Goal: Task Accomplishment & Management: Manage account settings

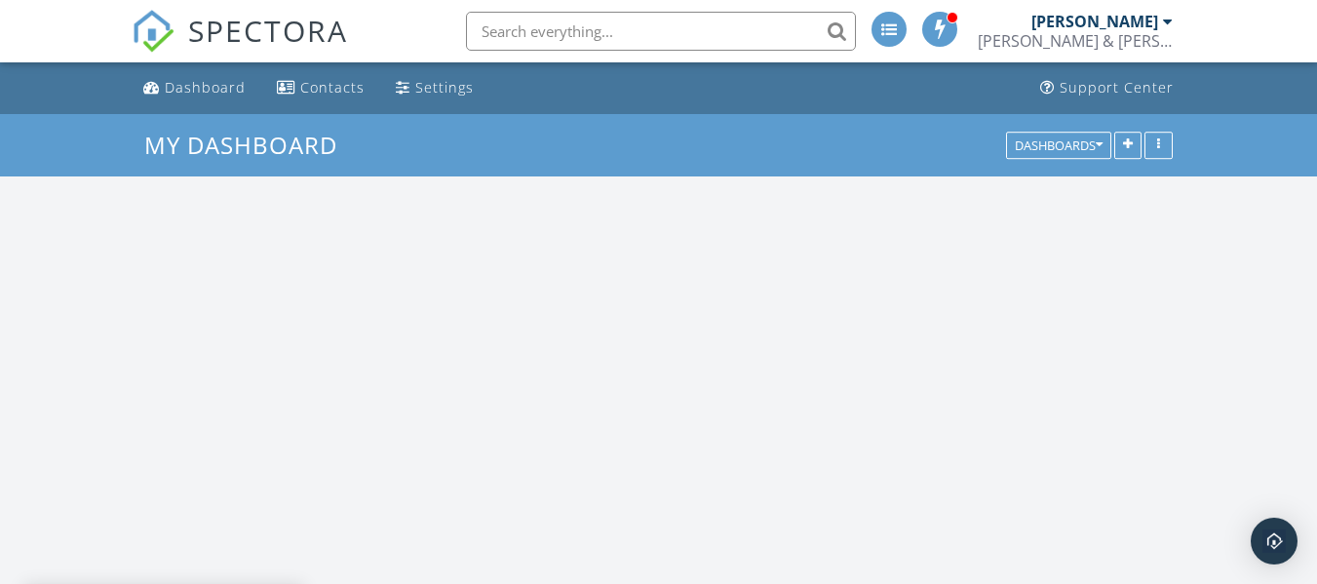
scroll to position [1609, 1347]
click at [314, 300] on div at bounding box center [225, 294] width 413 height 97
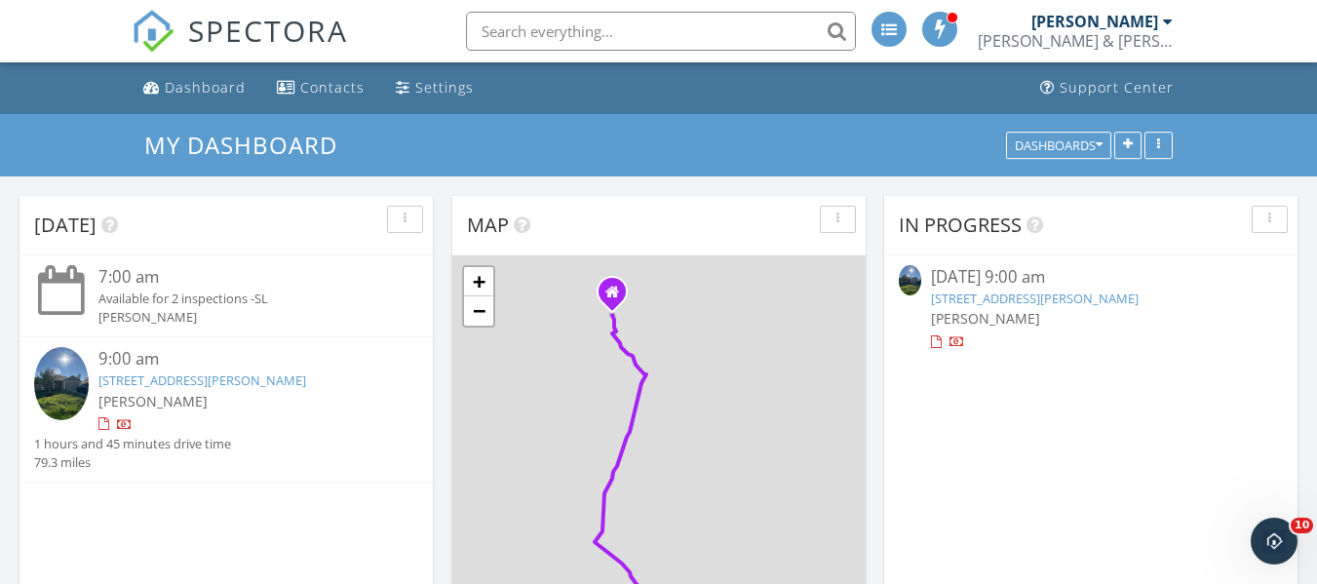
scroll to position [0, 0]
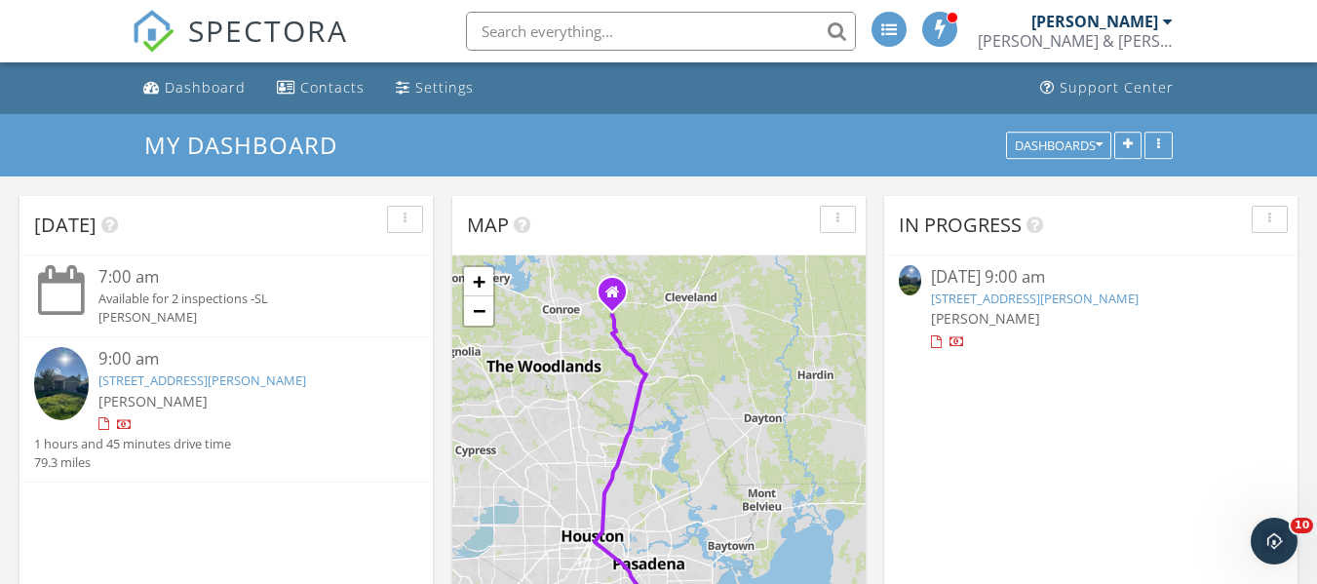
click at [236, 382] on link "[STREET_ADDRESS][PERSON_NAME]" at bounding box center [202, 380] width 208 height 18
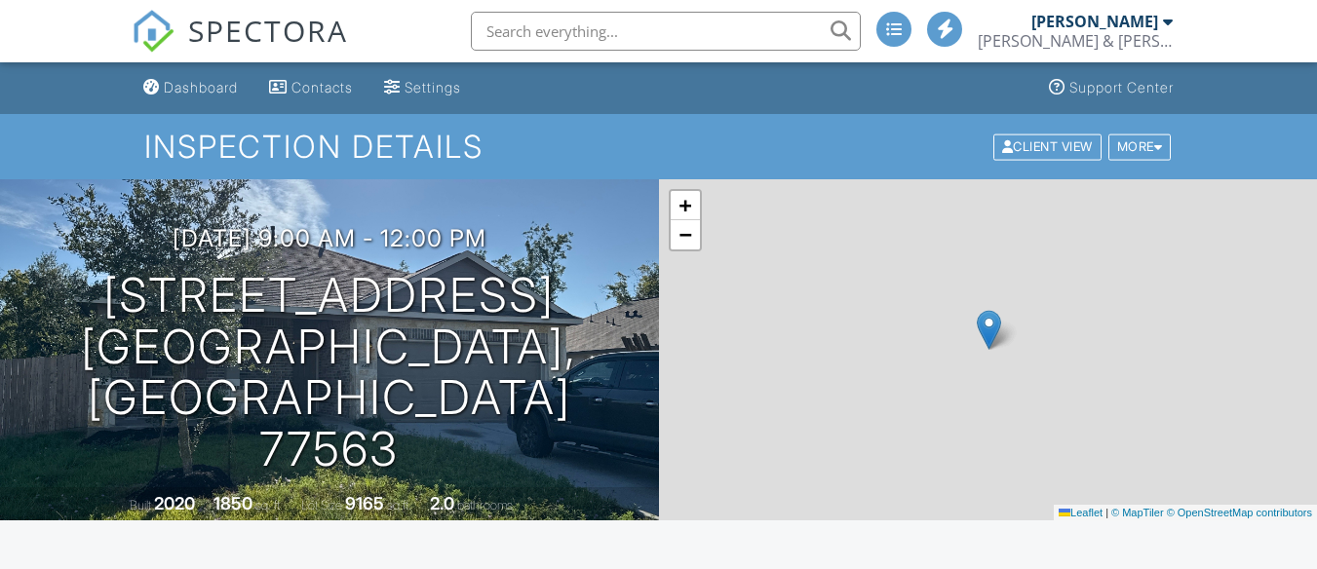
scroll to position [561, 0]
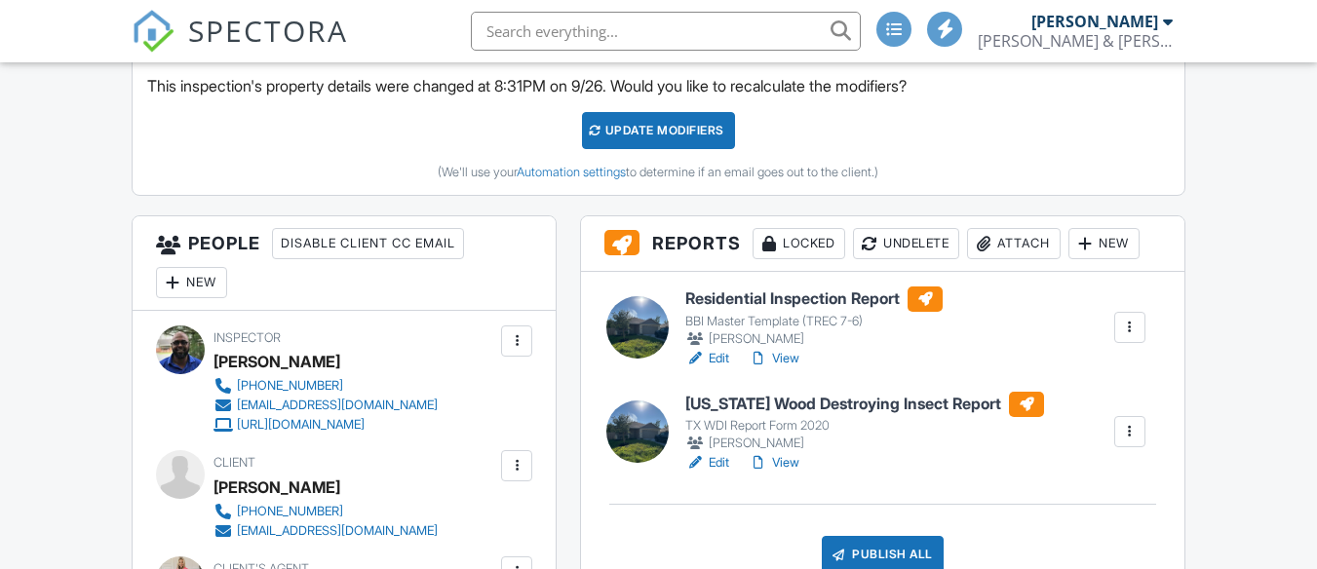
click at [792, 463] on link "View" at bounding box center [774, 462] width 51 height 19
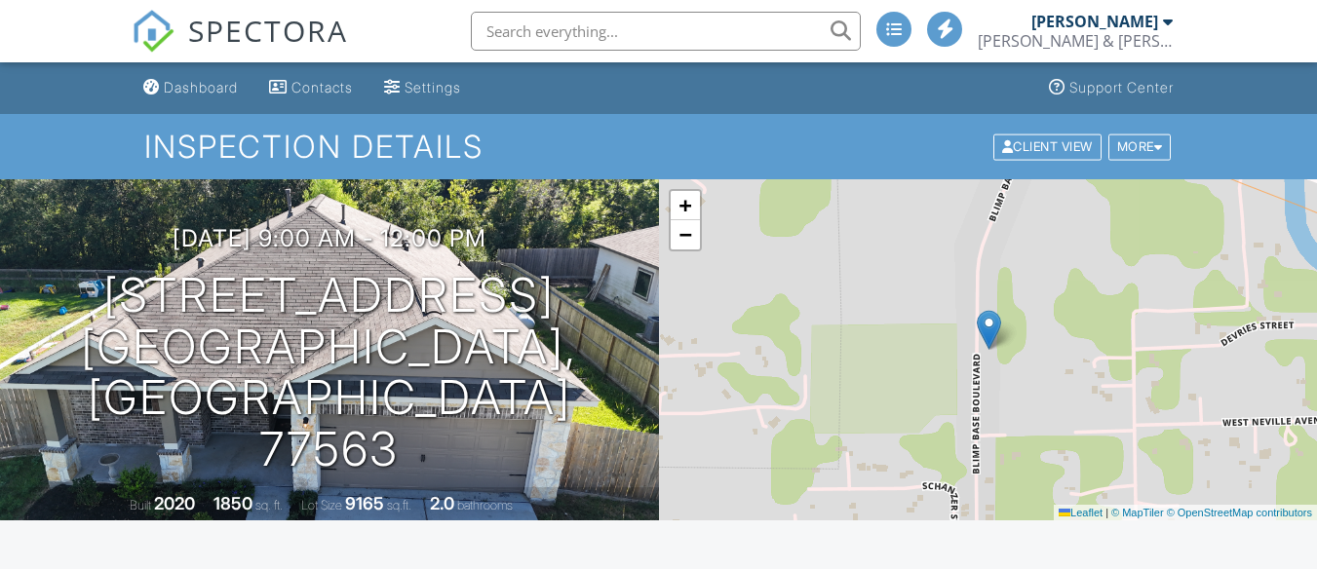
scroll to position [532, 0]
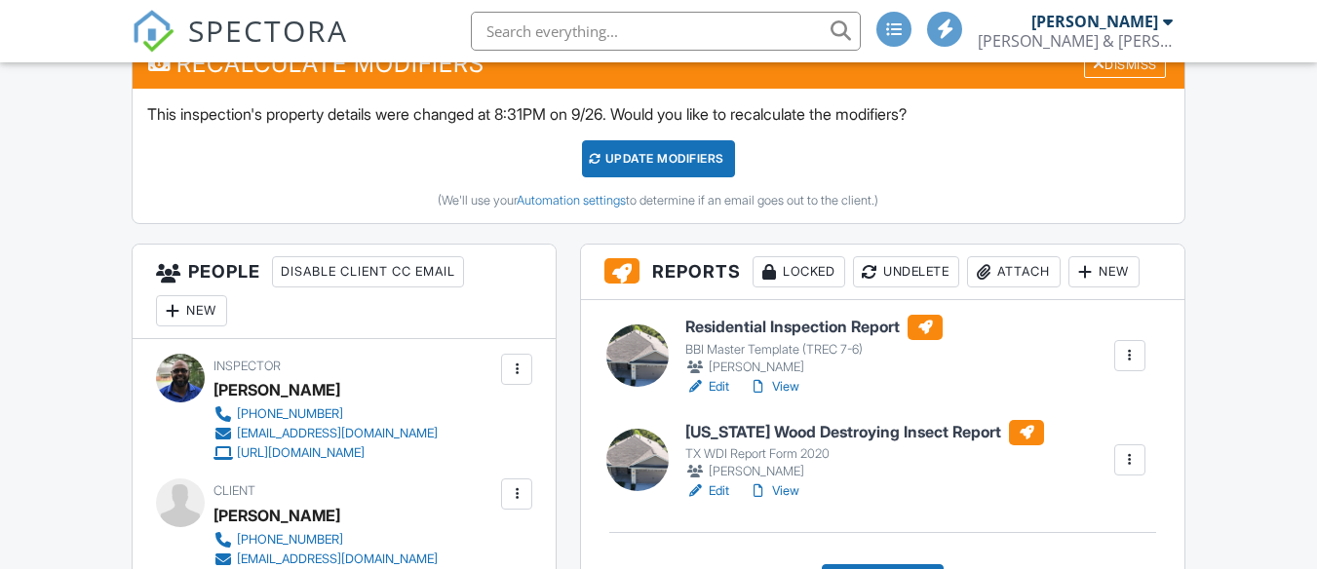
click at [790, 388] on link "View" at bounding box center [774, 386] width 51 height 19
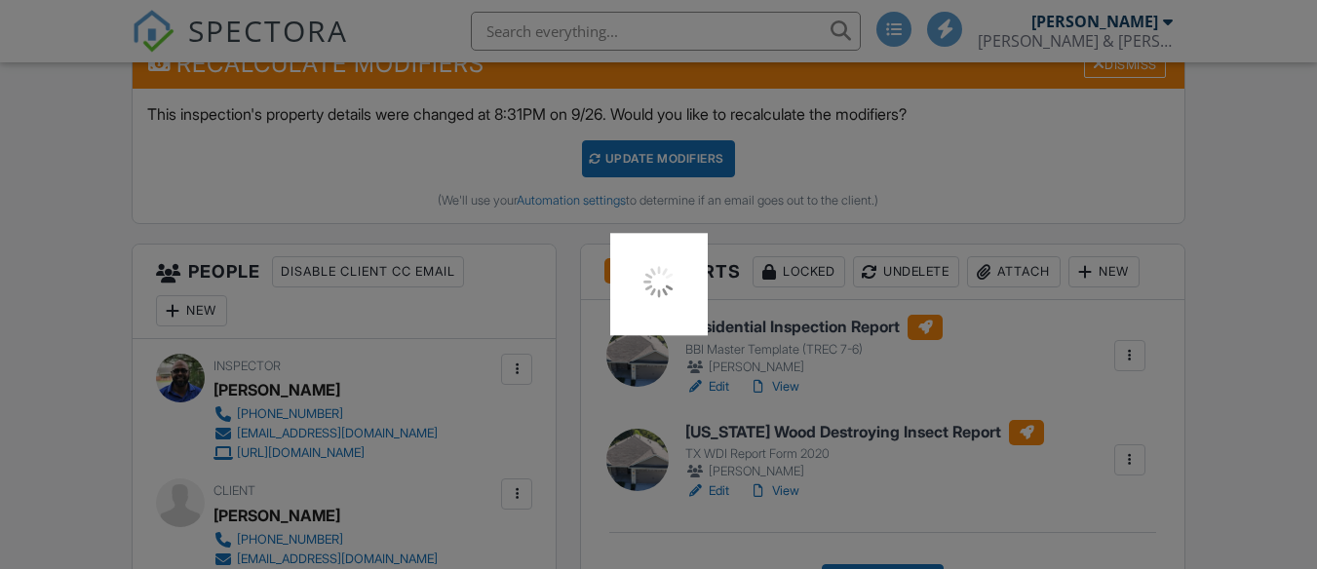
scroll to position [0, 0]
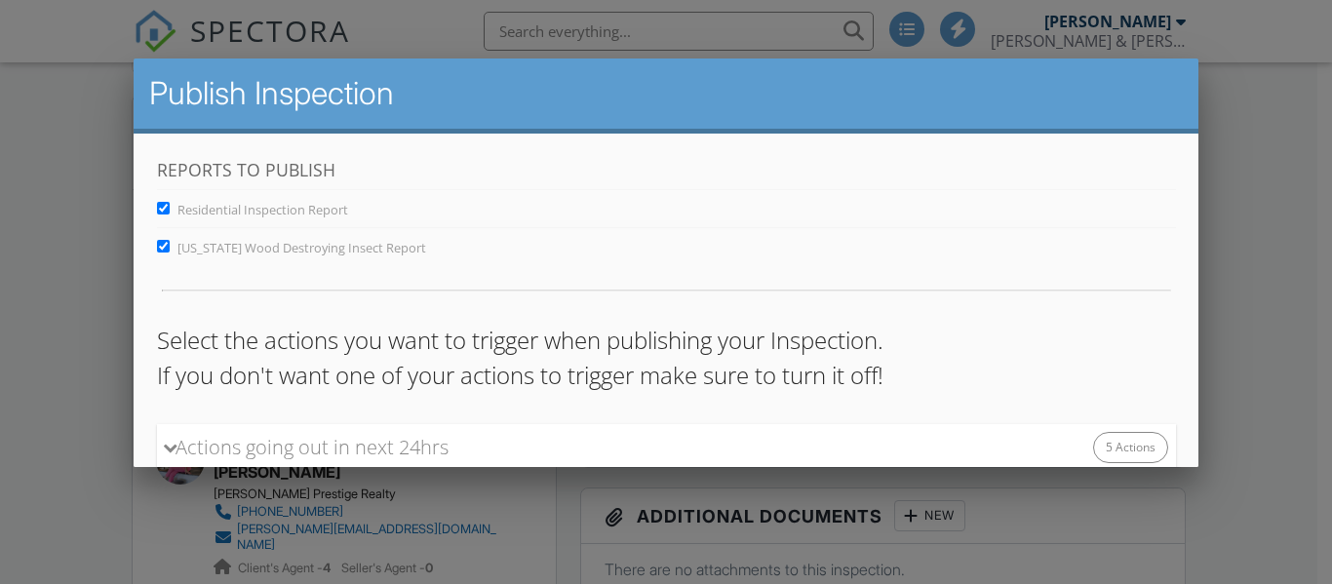
scroll to position [508, 0]
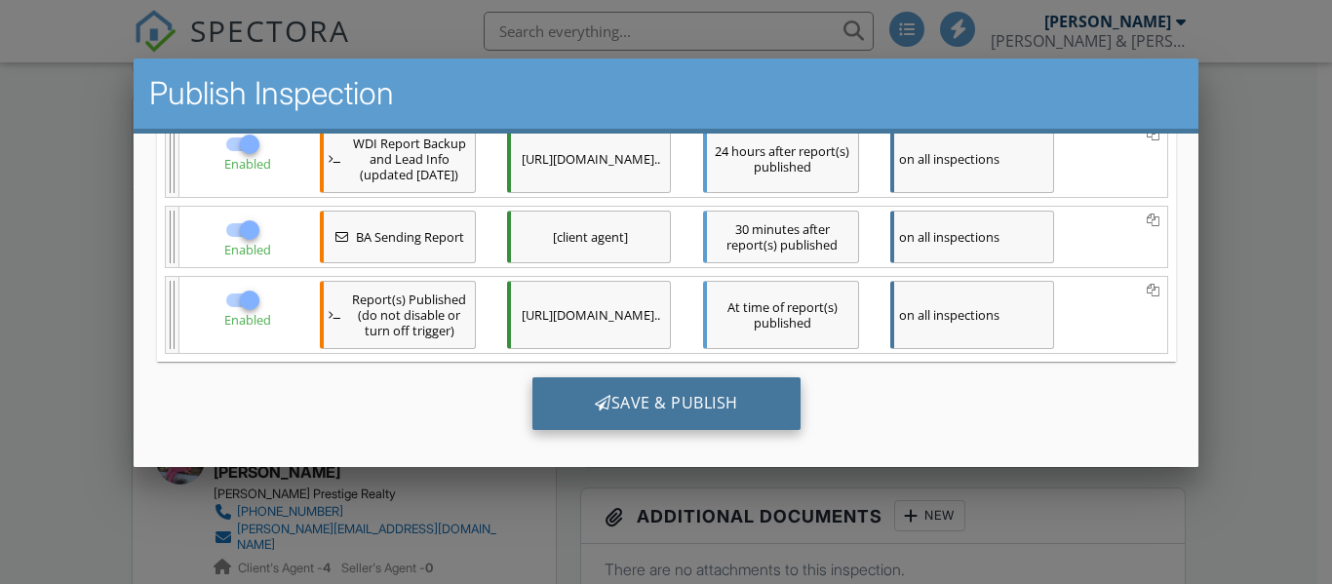
click at [658, 403] on div "Save & Publish" at bounding box center [665, 402] width 268 height 53
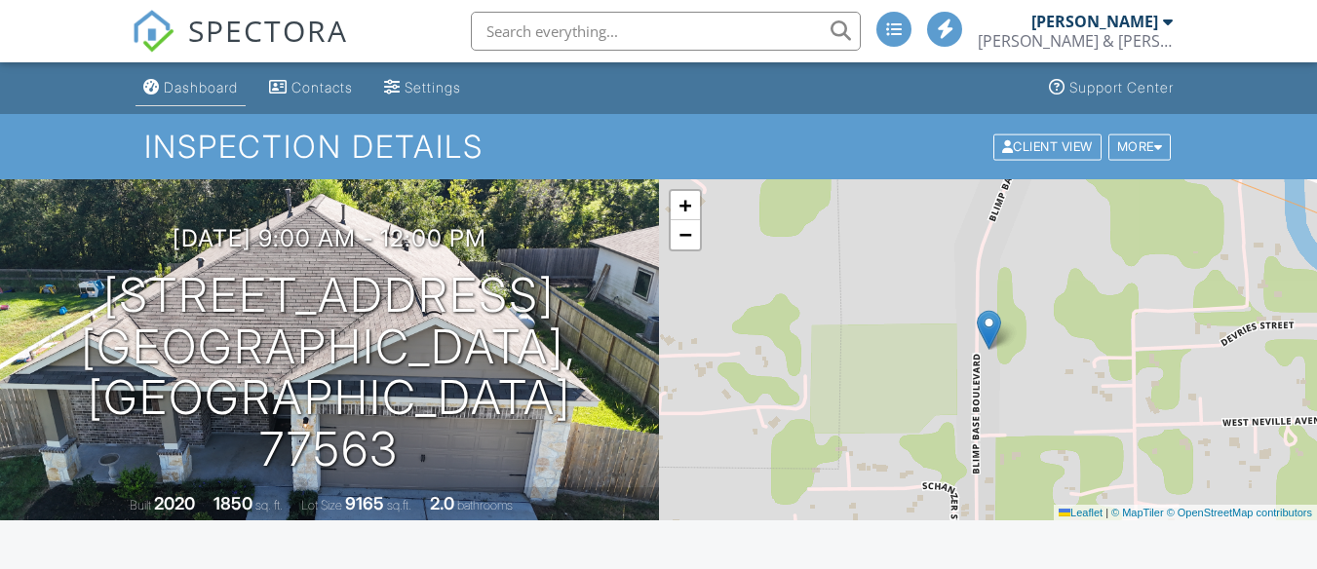
click at [193, 87] on div "Dashboard" at bounding box center [201, 87] width 74 height 17
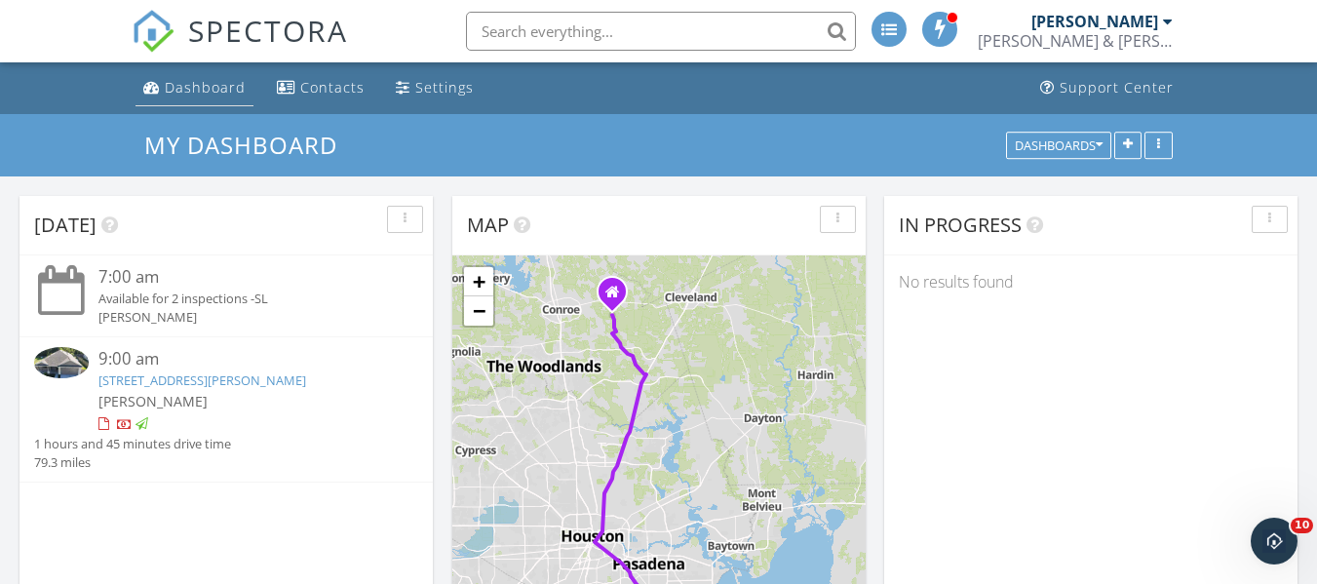
click at [204, 87] on div "Dashboard" at bounding box center [205, 87] width 81 height 19
